Goal: Communication & Community: Answer question/provide support

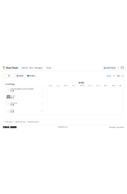
scroll to position [0, 338]
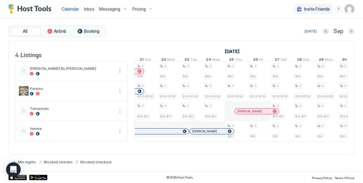
click at [137, 73] on div at bounding box center [137, 71] width 5 height 5
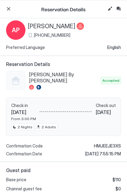
scroll to position [24, 0]
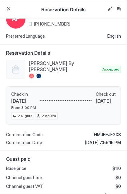
click at [99, 133] on span "HMJEEJE3XS" at bounding box center [107, 134] width 27 height 5
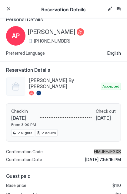
scroll to position [0, 0]
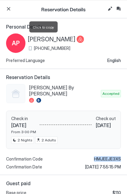
click at [49, 38] on span "[PERSON_NAME]" at bounding box center [52, 40] width 48 height 8
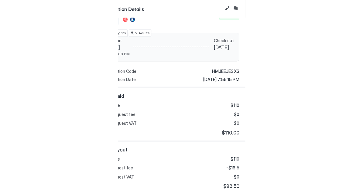
scroll to position [76, 0]
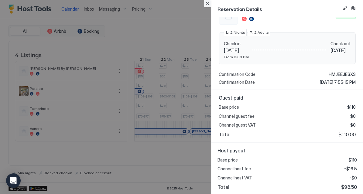
click at [207, 4] on button "Close" at bounding box center [207, 3] width 7 height 7
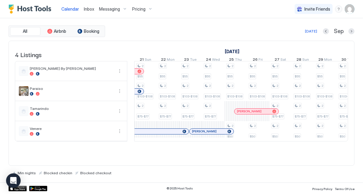
click at [88, 8] on span "Inbox" at bounding box center [89, 8] width 10 height 5
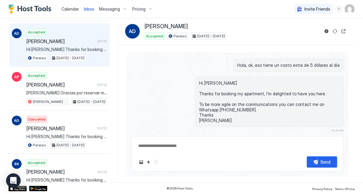
scroll to position [24, 0]
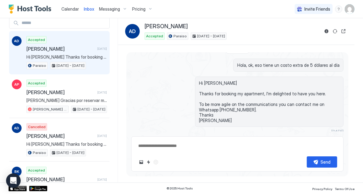
click at [74, 55] on span "Hi [PERSON_NAME] Thanks for booking my apartment, I'm delighted to have you her…" at bounding box center [66, 56] width 81 height 5
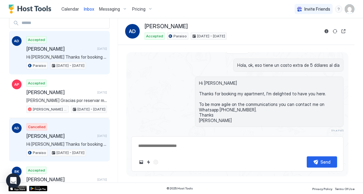
click at [50, 127] on div "Cancelled [PERSON_NAME] [DATE] Hi [PERSON_NAME] Thanks for booking my apartment…" at bounding box center [66, 139] width 81 height 33
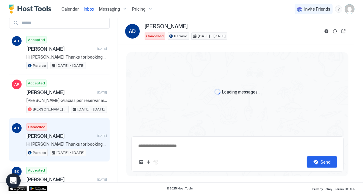
scroll to position [16, 0]
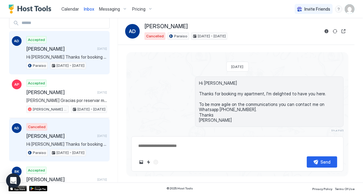
click at [58, 57] on span "Hi [PERSON_NAME] Thanks for booking my apartment, I'm delighted to have you her…" at bounding box center [66, 56] width 81 height 5
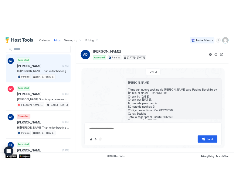
scroll to position [3, 0]
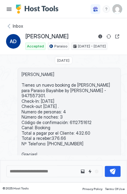
click at [82, 115] on span "[PERSON_NAME] Tienes un nuevo booking de [PERSON_NAME] para Paraiso Bayahibe by…" at bounding box center [70, 114] width 96 height 85
copy span "6112751612"
drag, startPoint x: 63, startPoint y: 36, endPoint x: 26, endPoint y: 37, distance: 36.5
click at [26, 37] on div "[PERSON_NAME]" at bounding box center [74, 36] width 96 height 7
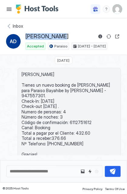
copy span "[PERSON_NAME]"
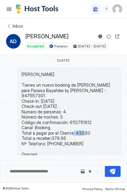
drag, startPoint x: 87, startPoint y: 127, endPoint x: 72, endPoint y: 126, distance: 14.6
click at [72, 126] on span "[PERSON_NAME] Tienes un nuevo booking de [PERSON_NAME] para Paraiso Bayahibe by…" at bounding box center [70, 114] width 96 height 85
copy span "432.60"
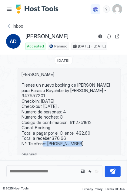
drag, startPoint x: 80, startPoint y: 135, endPoint x: 44, endPoint y: 136, distance: 35.9
click at [44, 136] on span "[PERSON_NAME] Tienes un nuevo booking de [PERSON_NAME] para Paraiso Bayahibe by…" at bounding box center [70, 114] width 96 height 85
copy span "[PHONE_NUMBER]"
click at [6, 26] on div "Inbox" at bounding box center [63, 26] width 115 height 6
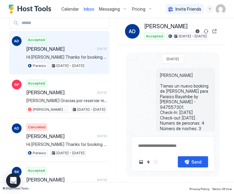
type textarea "*"
